Goal: Information Seeking & Learning: Learn about a topic

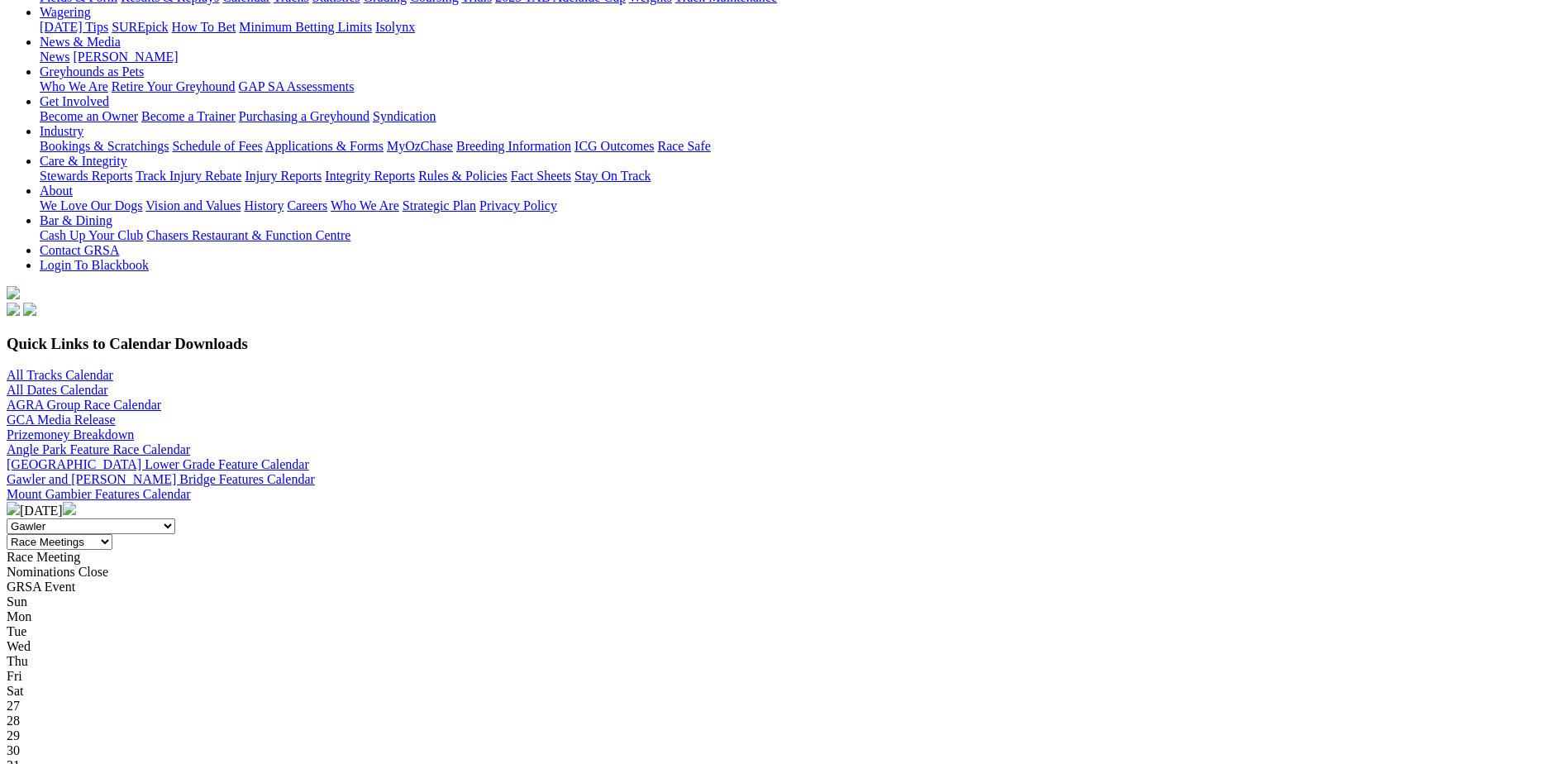
scroll to position [248, 0]
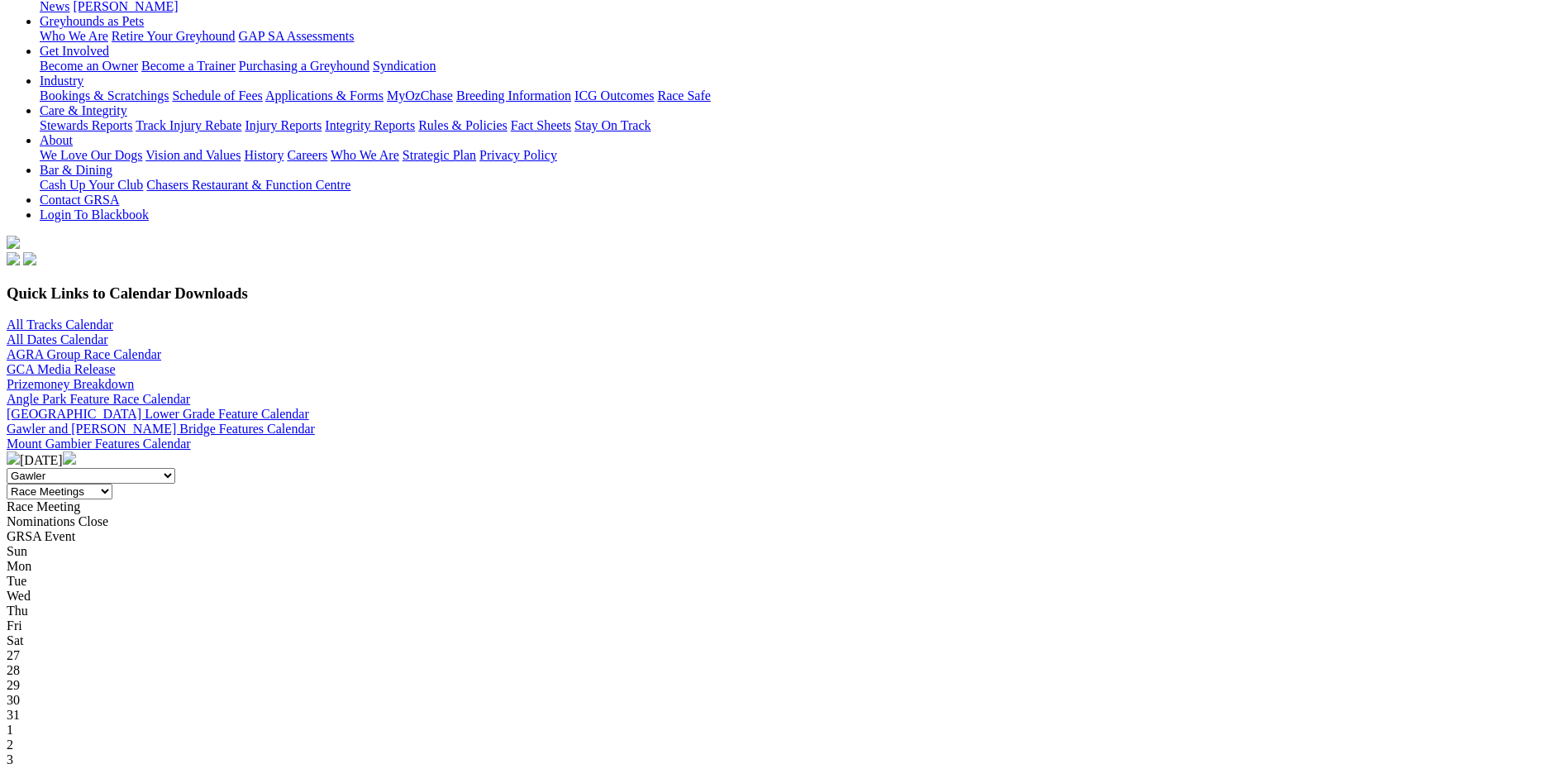
scroll to position [248, 0]
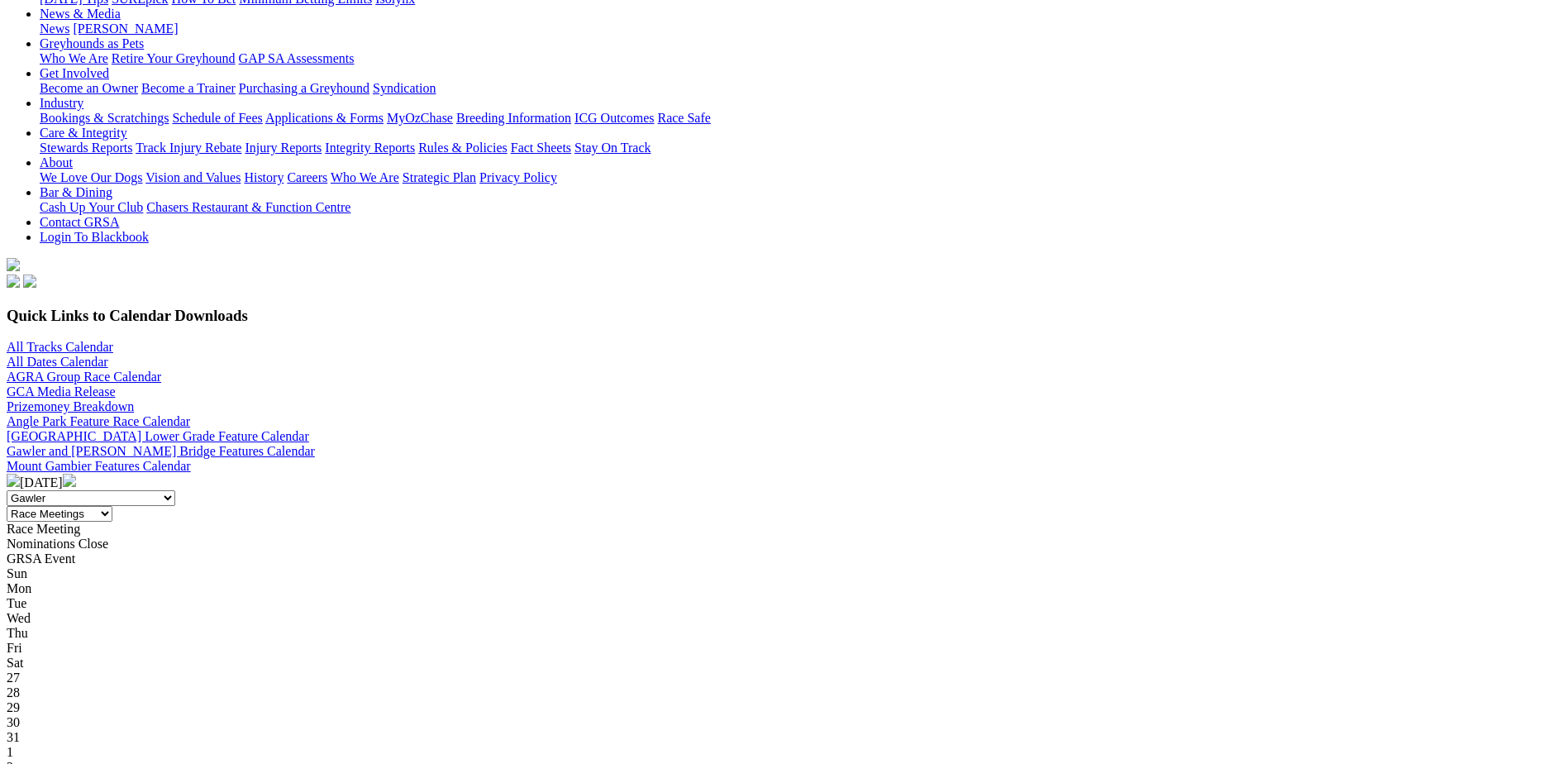
click at [76, 474] on img at bounding box center [69, 481] width 13 height 13
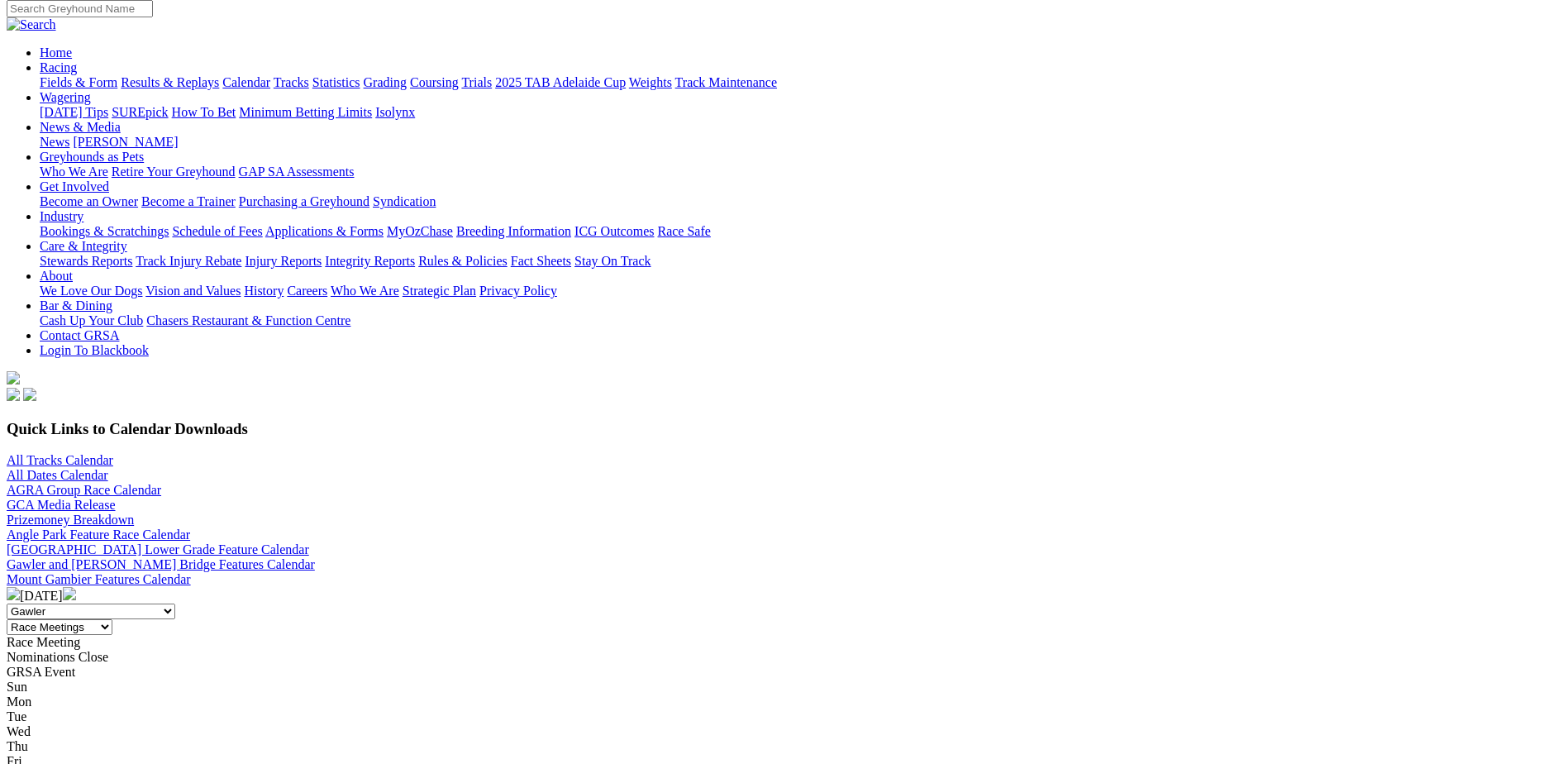
scroll to position [165, 0]
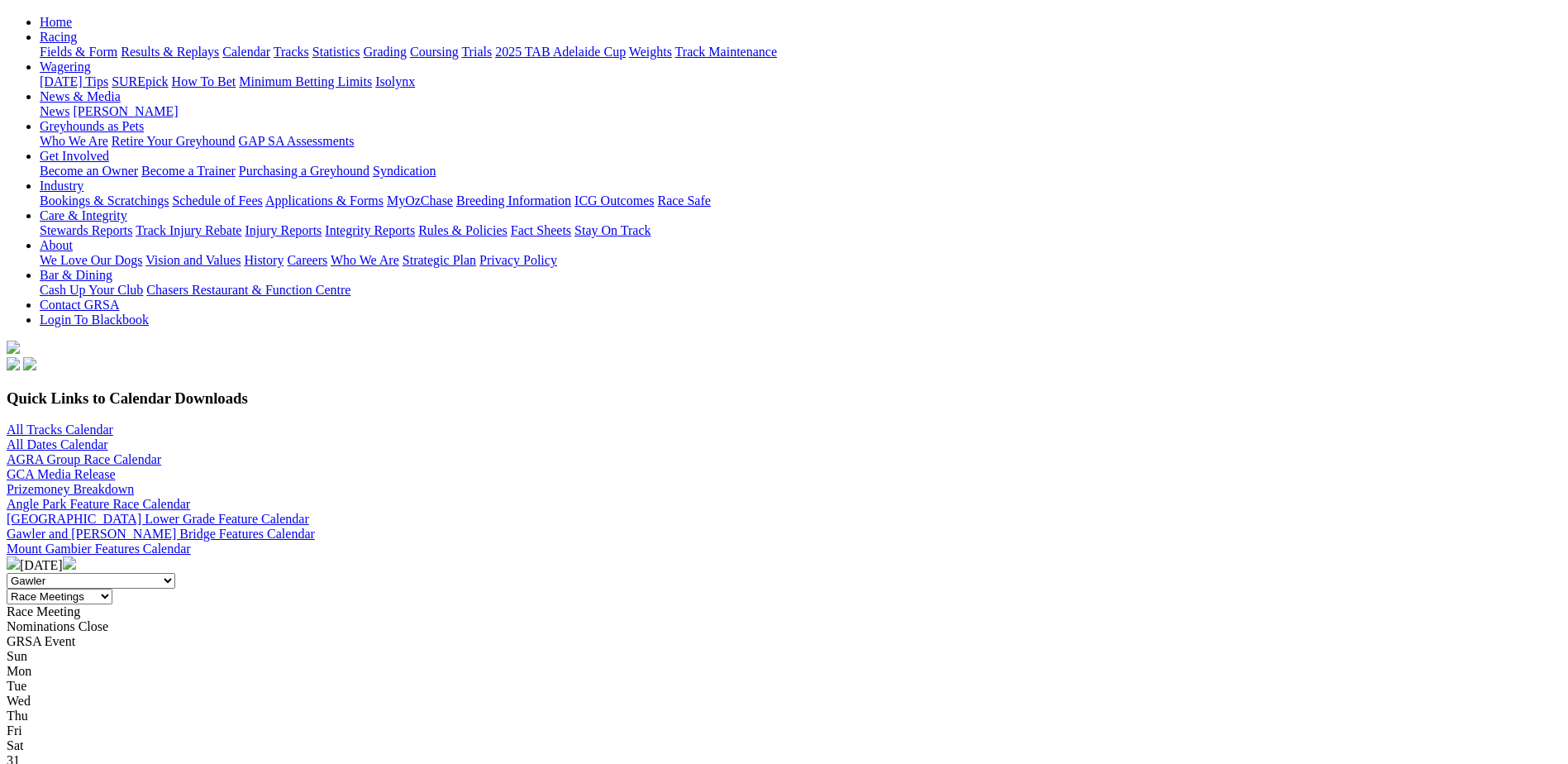
click at [76, 557] on img at bounding box center [69, 564] width 13 height 13
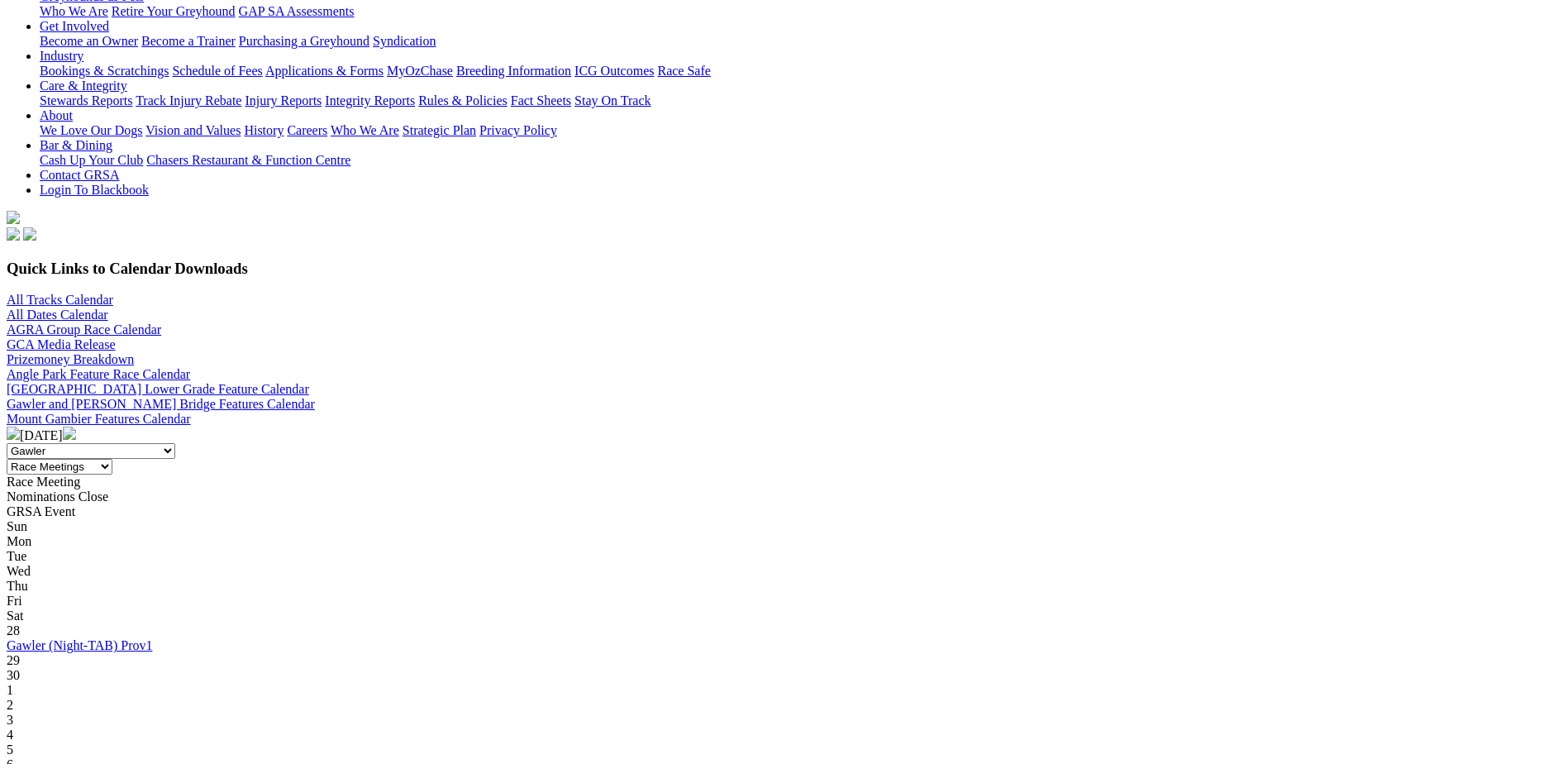
scroll to position [331, 0]
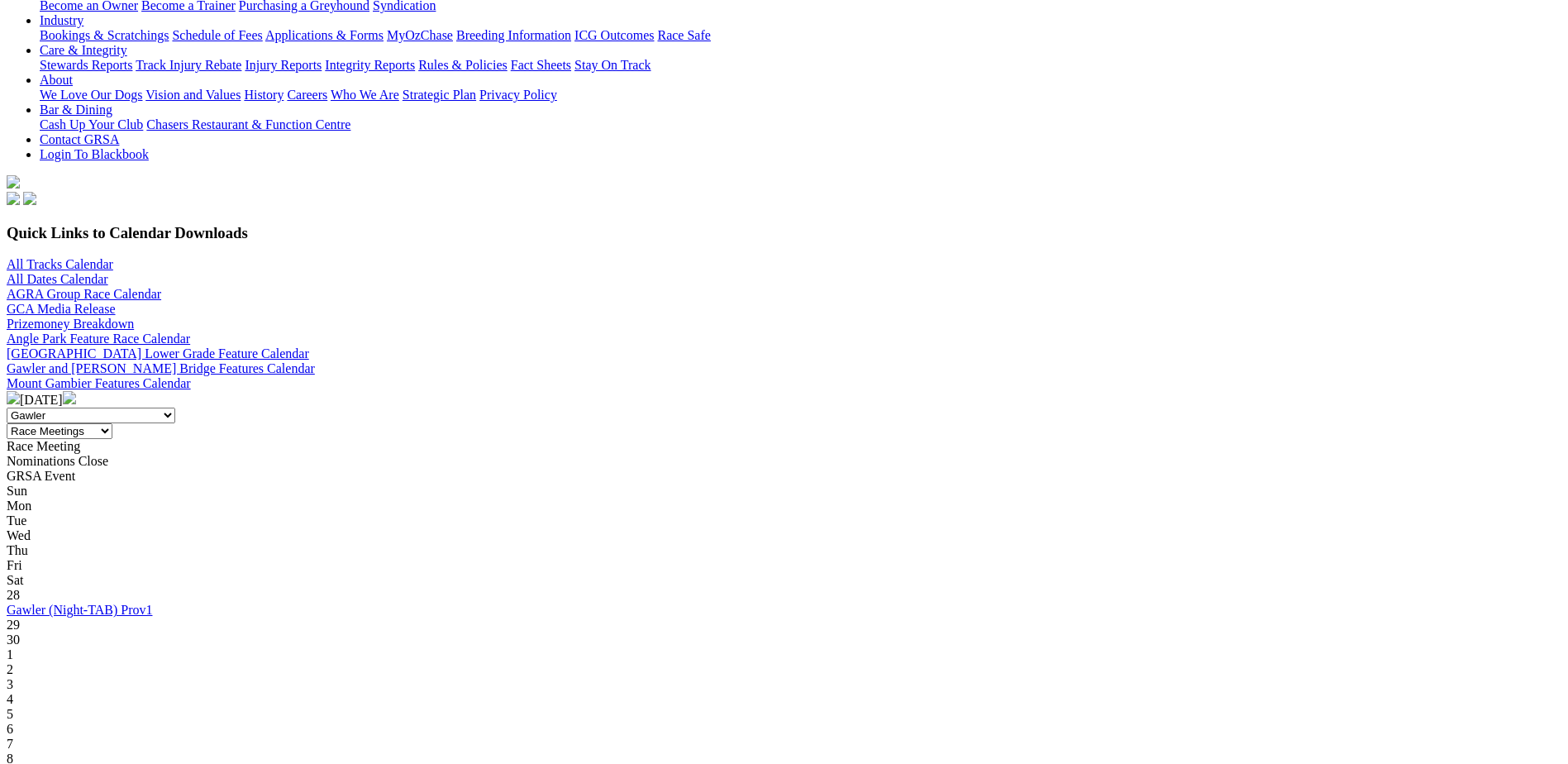
click at [20, 392] on img at bounding box center [13, 398] width 13 height 13
click at [76, 392] on img at bounding box center [69, 398] width 13 height 13
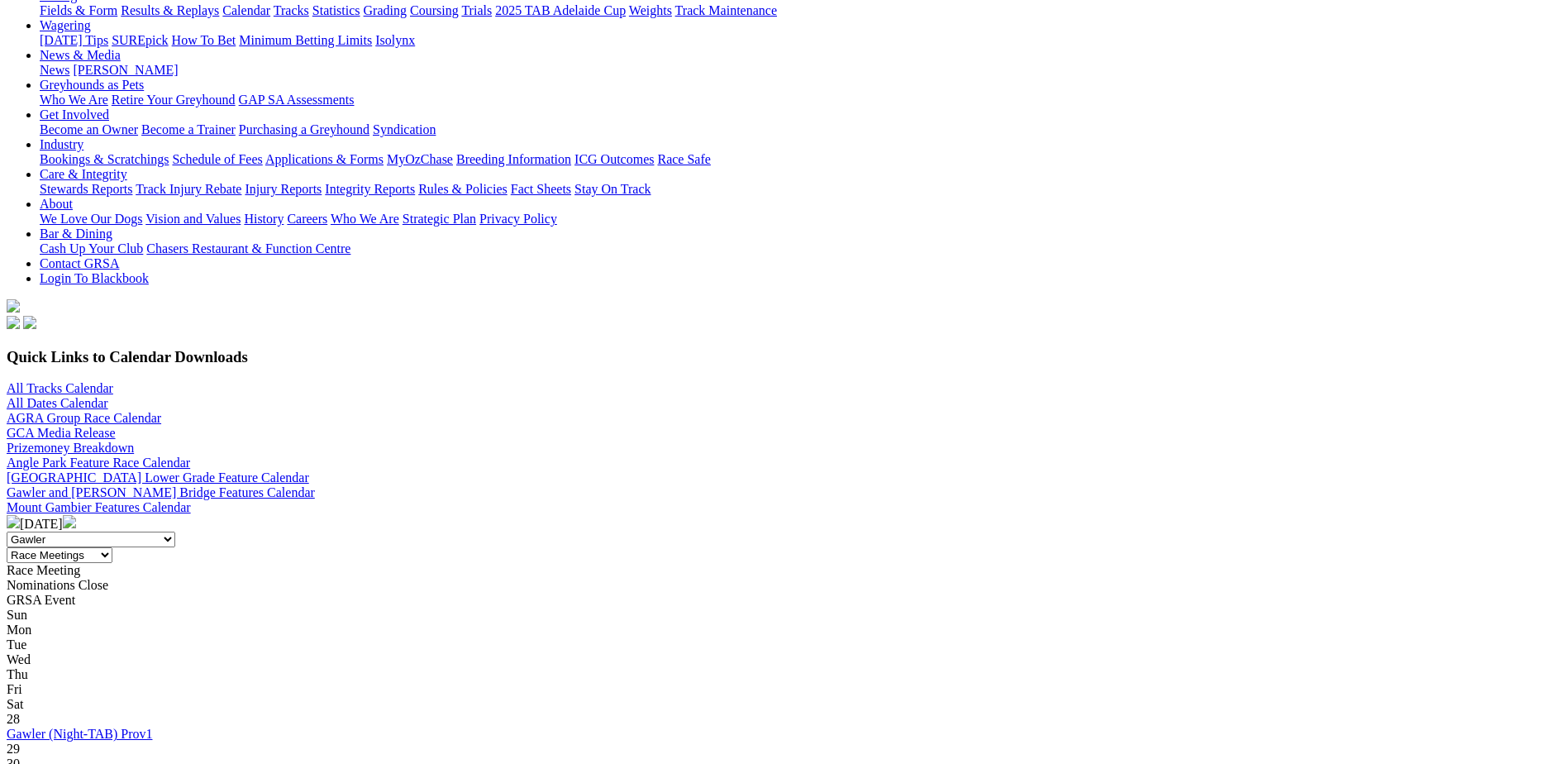
scroll to position [331, 0]
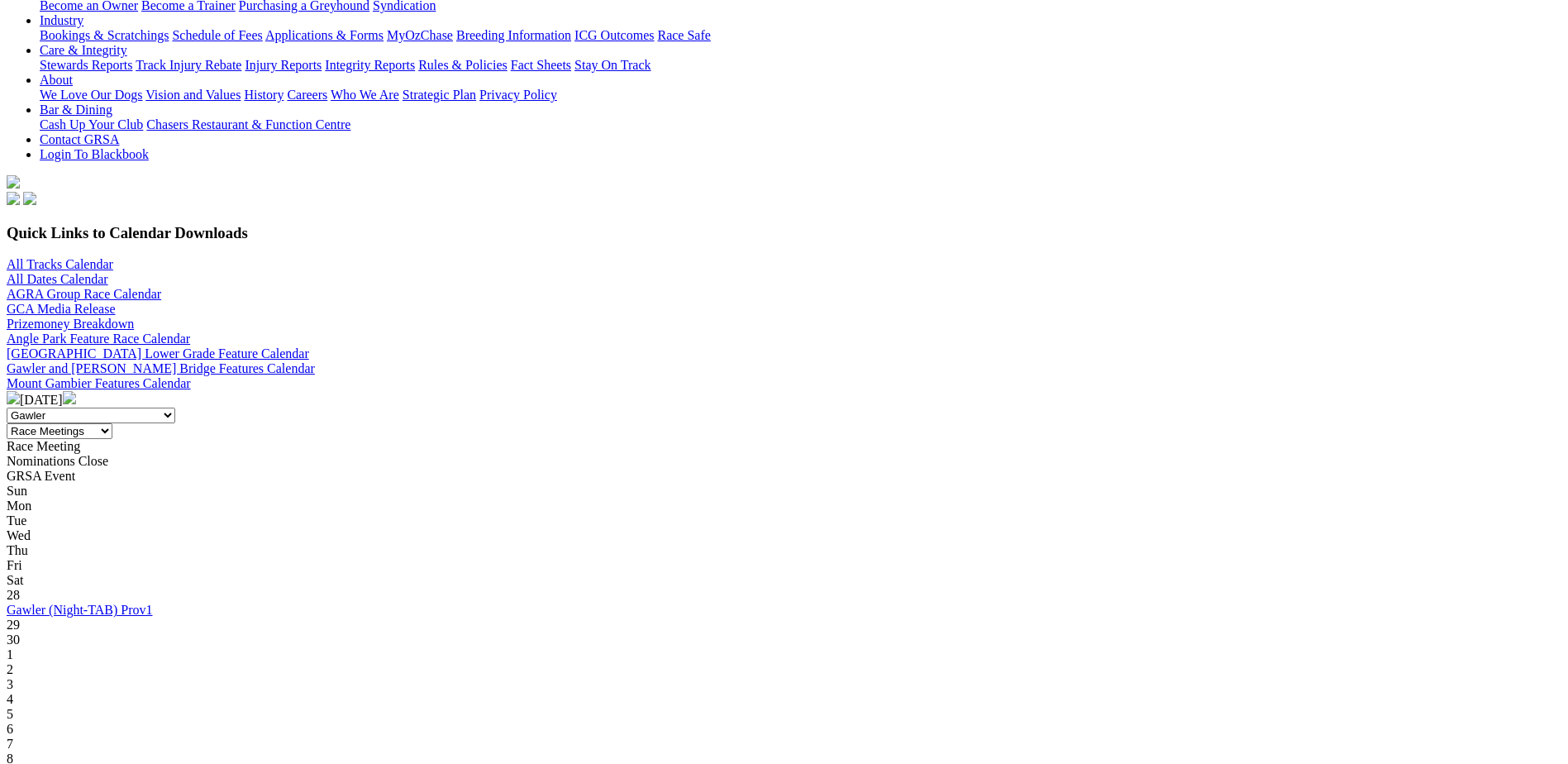
click at [76, 392] on img at bounding box center [69, 398] width 13 height 13
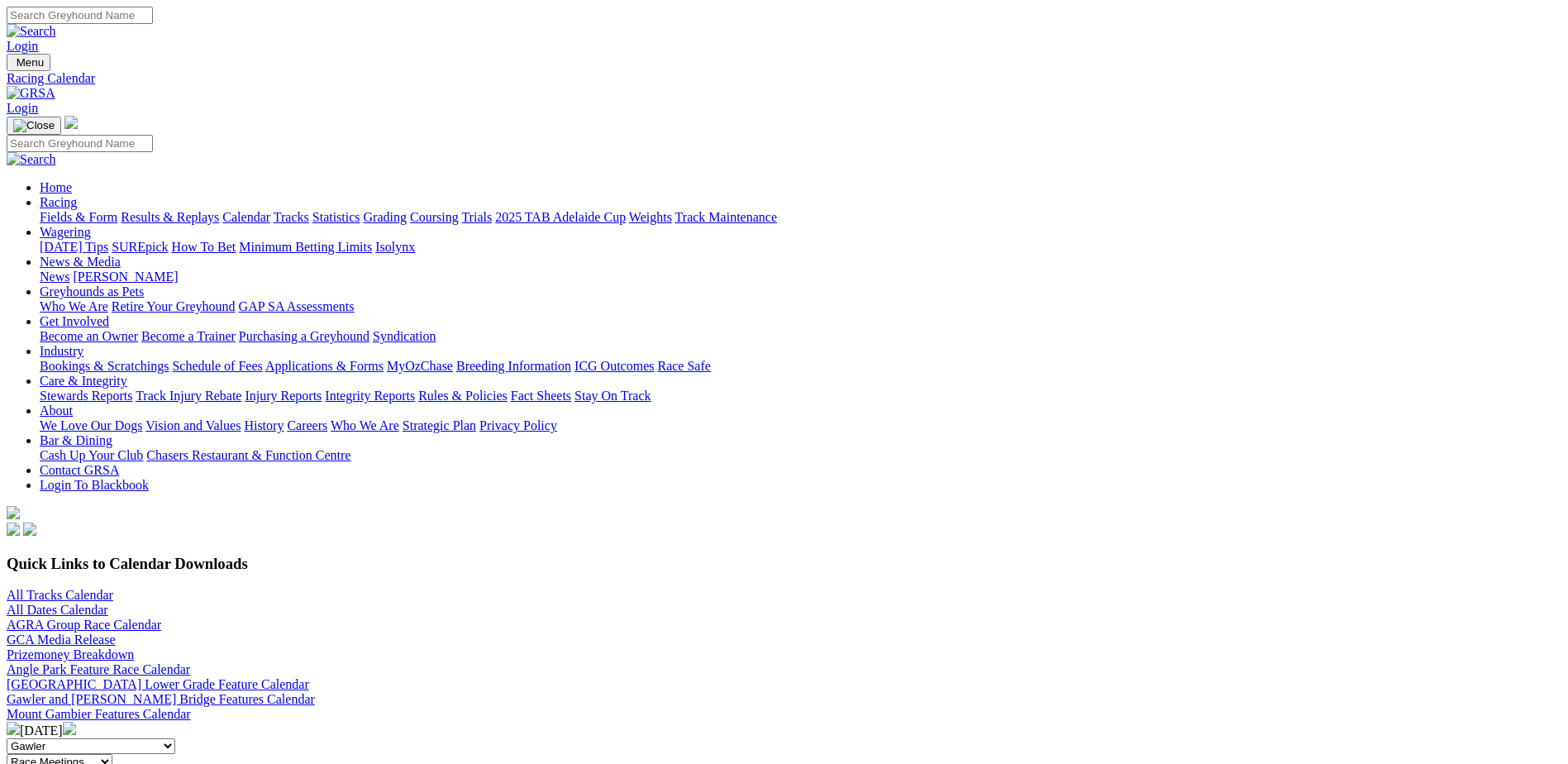
click at [76, 722] on img at bounding box center [69, 729] width 13 height 13
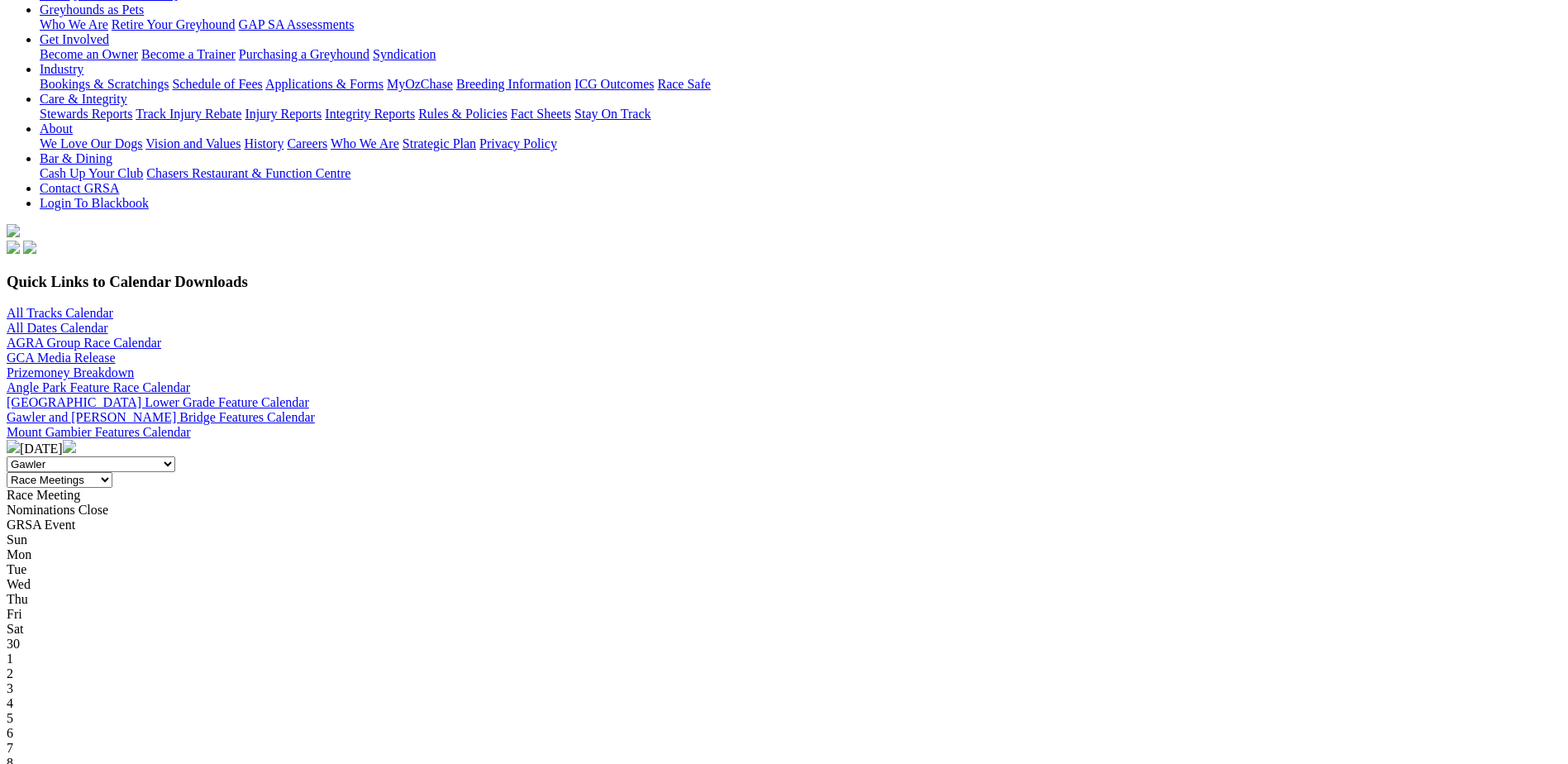
scroll to position [331, 0]
